Goal: Task Accomplishment & Management: Manage account settings

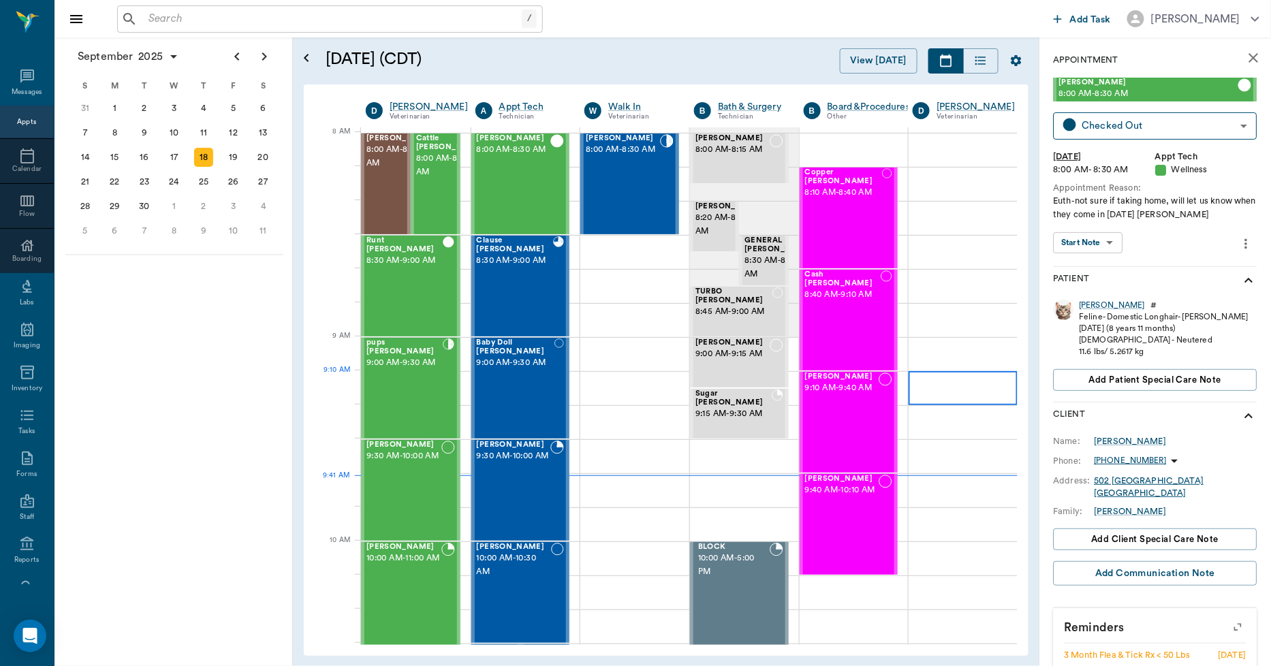
scroll to position [1, 0]
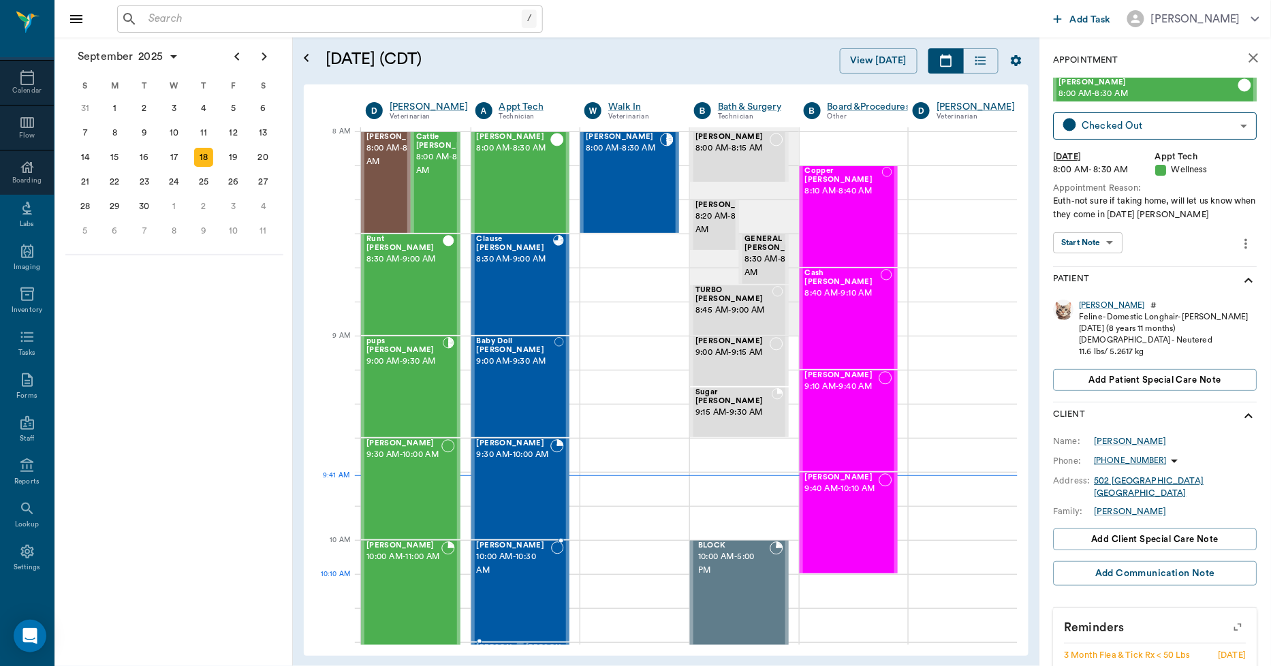
click at [541, 576] on span "10:00 AM - 10:30 AM" at bounding box center [514, 563] width 74 height 27
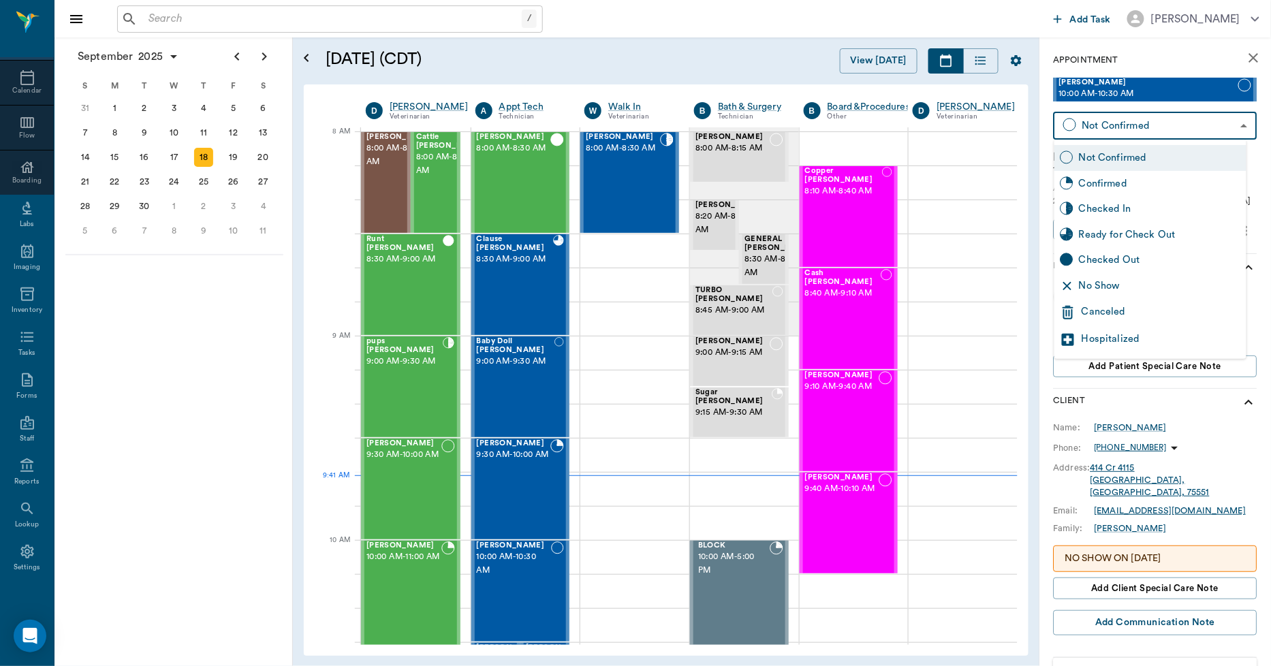
drag, startPoint x: 1220, startPoint y: 119, endPoint x: 1220, endPoint y: 132, distance: 13.0
click at [1220, 125] on body "/ ​ Add Task [PERSON_NAME] Nectar Messages Appts Calendar Flow Boarding Labs Im…" at bounding box center [635, 333] width 1271 height 666
click at [1120, 206] on div "Checked In" at bounding box center [1160, 209] width 162 height 15
type input "CHECKED_IN"
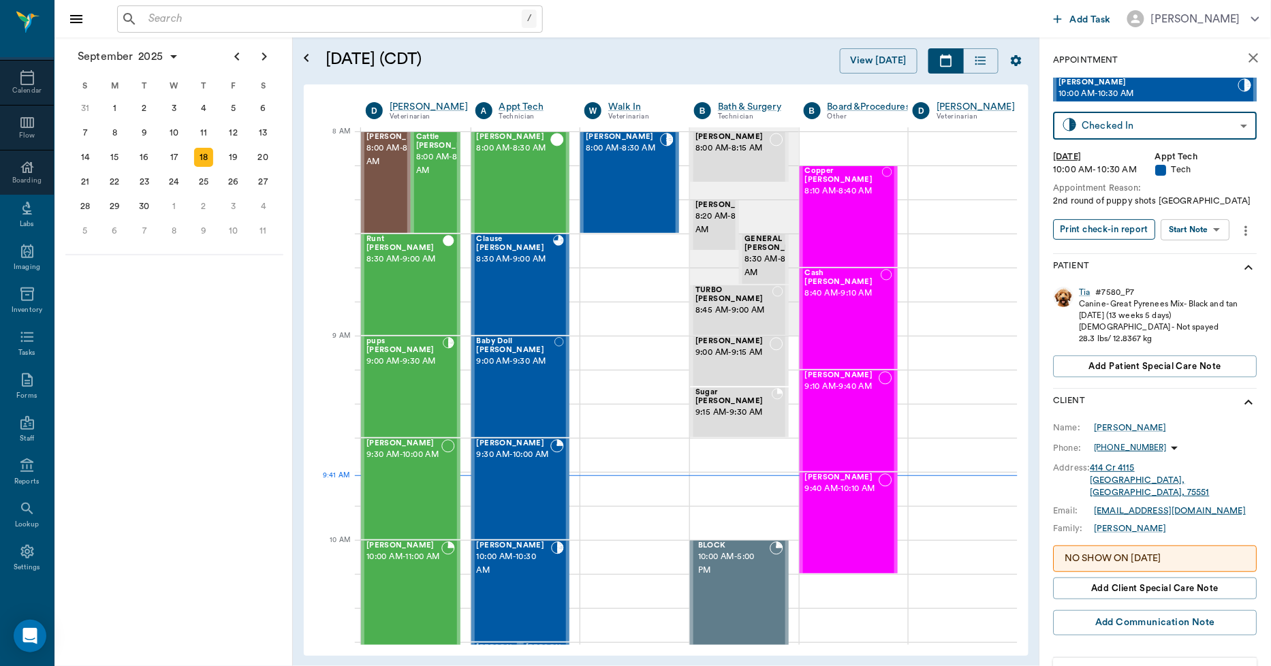
click at [1121, 235] on button "Print check-in report" at bounding box center [1104, 229] width 102 height 21
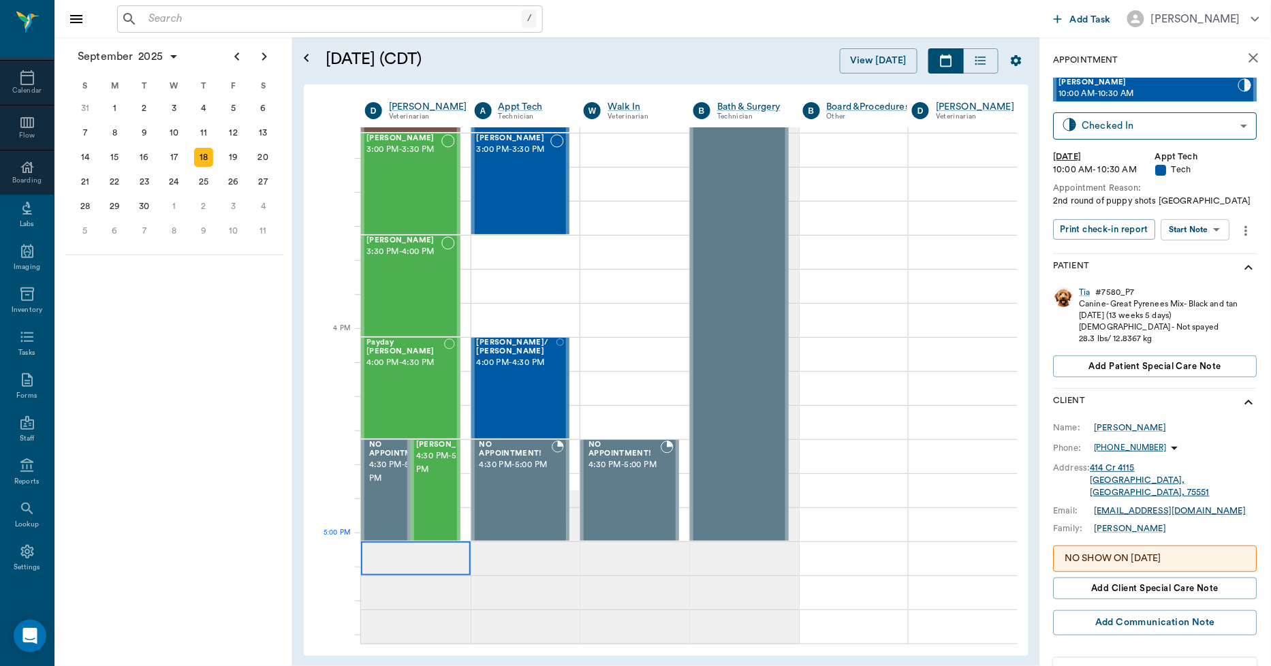
scroll to position [1439, 1]
